Goal: Find specific page/section: Find specific page/section

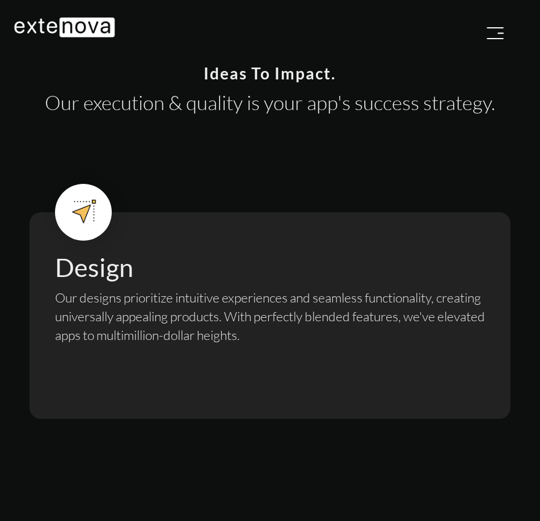
scroll to position [568, 0]
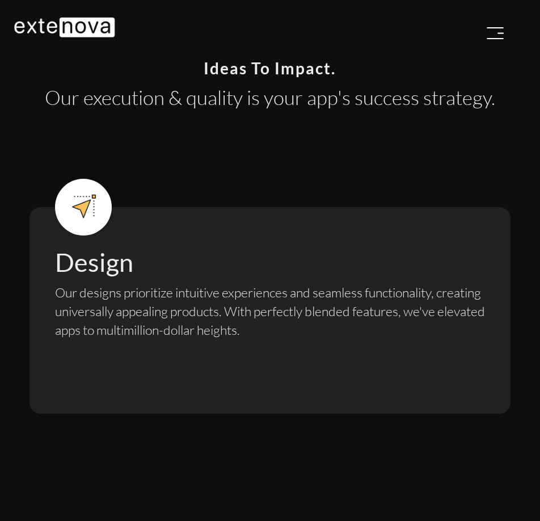
click at [504, 31] on img "button" at bounding box center [495, 33] width 17 height 12
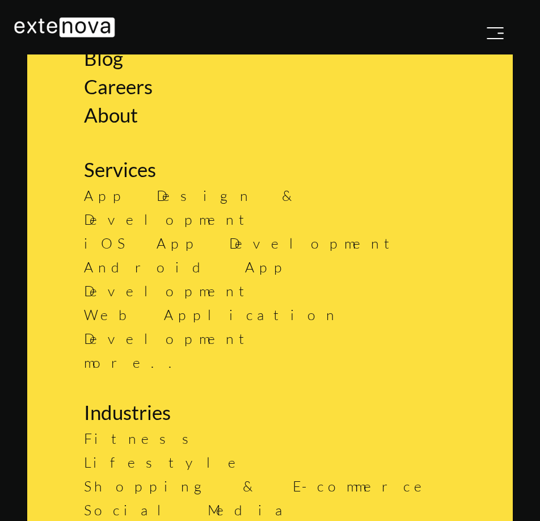
scroll to position [473, 0]
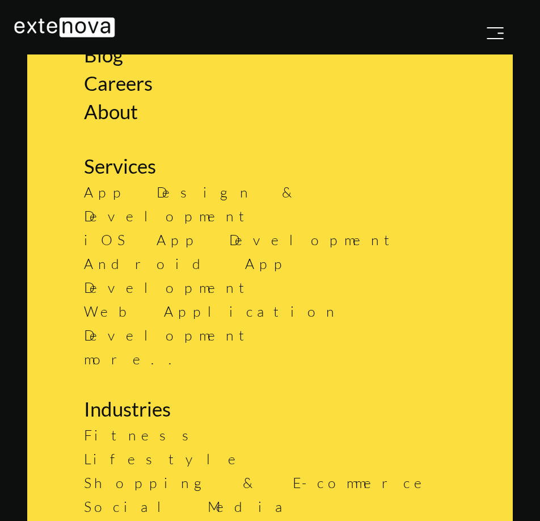
click at [496, 32] on img "button" at bounding box center [495, 33] width 17 height 12
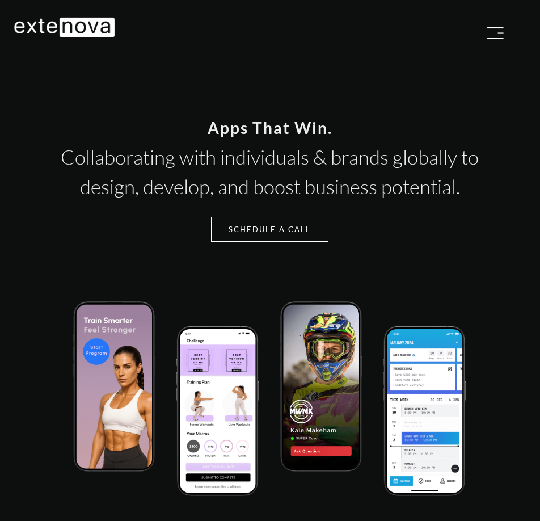
click at [500, 34] on img "button" at bounding box center [495, 33] width 17 height 12
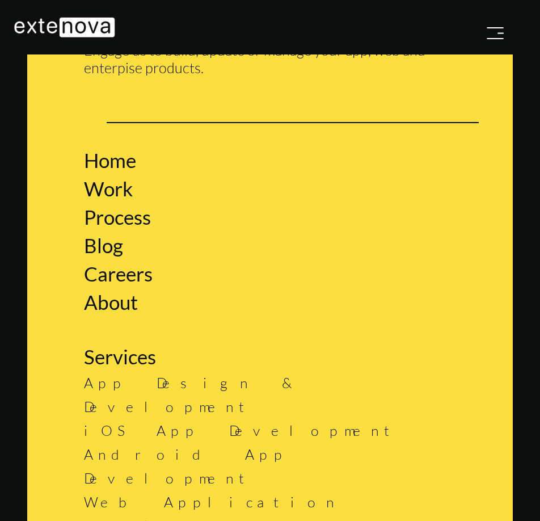
scroll to position [284, 0]
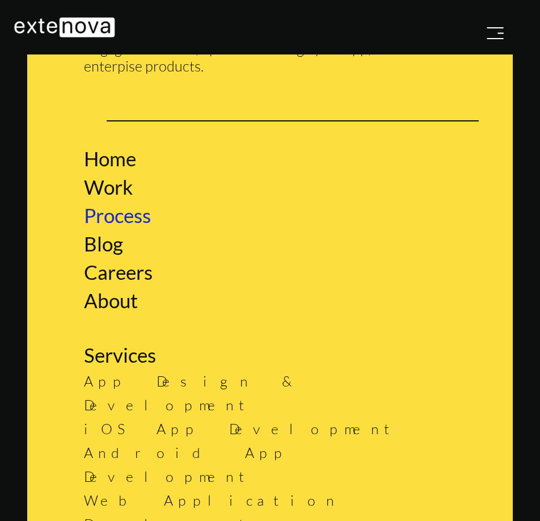
click at [136, 217] on link "Process" at bounding box center [117, 215] width 67 height 24
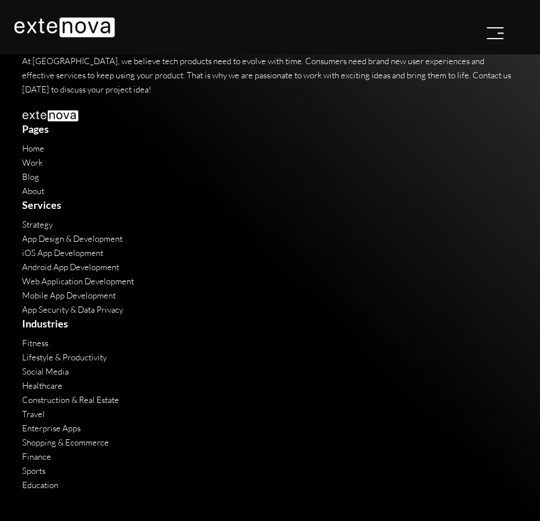
scroll to position [6055, 0]
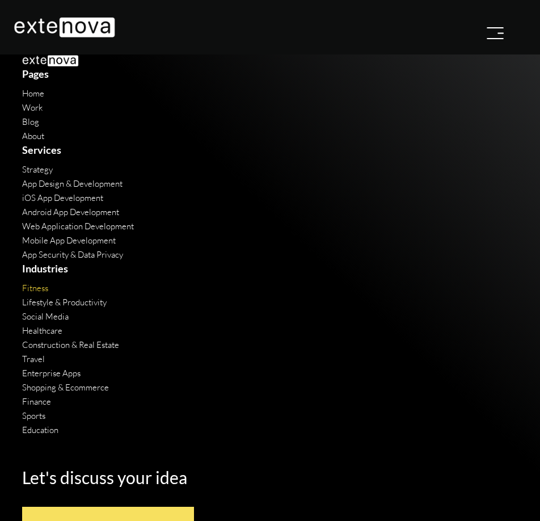
click at [43, 283] on link "Fitness" at bounding box center [35, 288] width 26 height 11
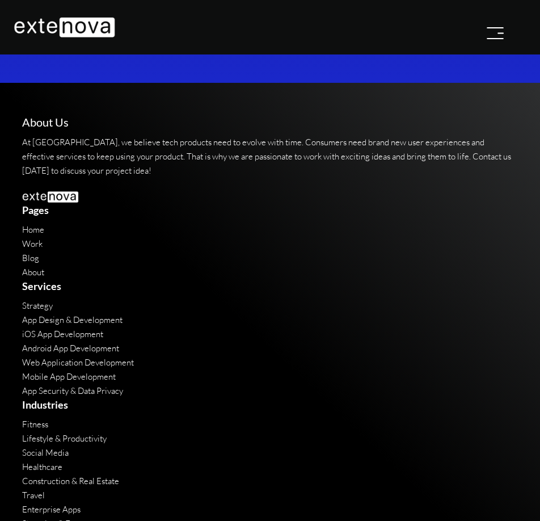
scroll to position [6906, 0]
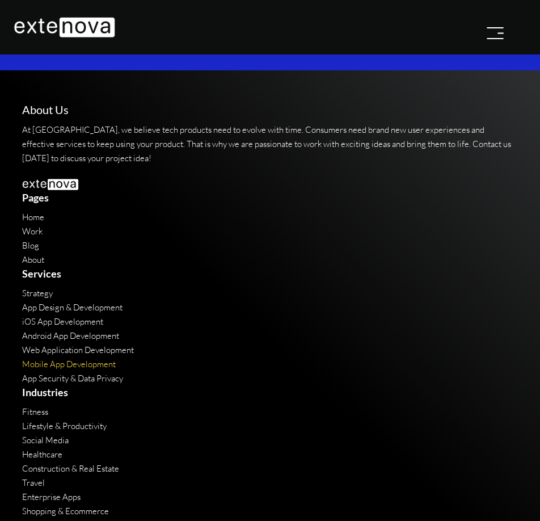
click at [86, 359] on link "Mobile App Development" at bounding box center [69, 364] width 94 height 11
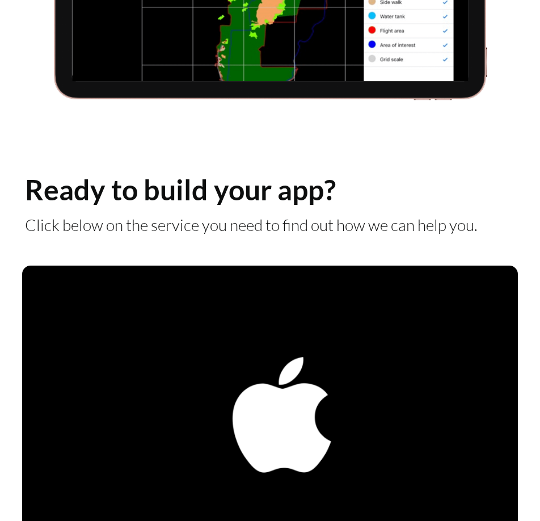
scroll to position [2933, 0]
